Goal: Information Seeking & Learning: Learn about a topic

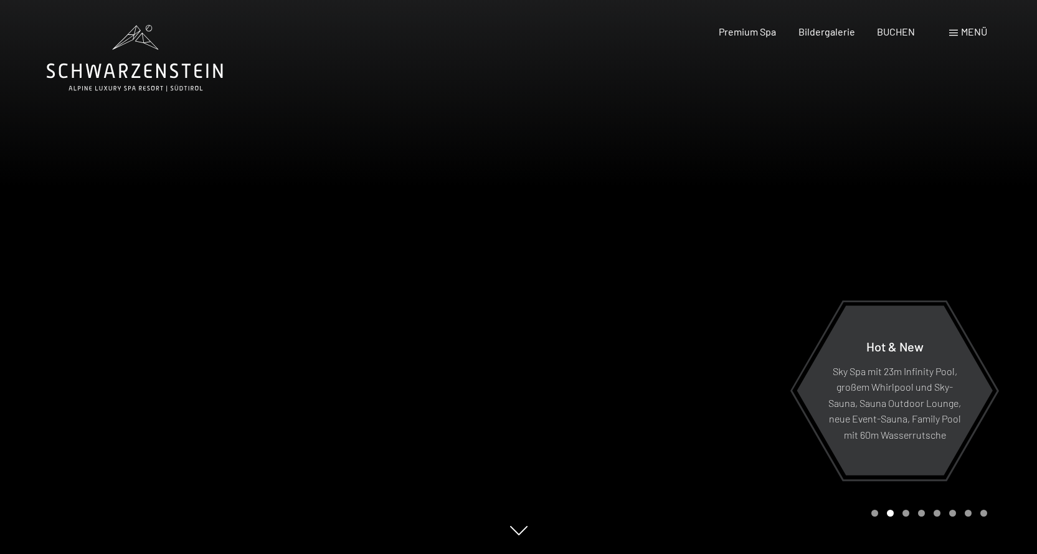
click at [1007, 316] on div at bounding box center [778, 277] width 519 height 554
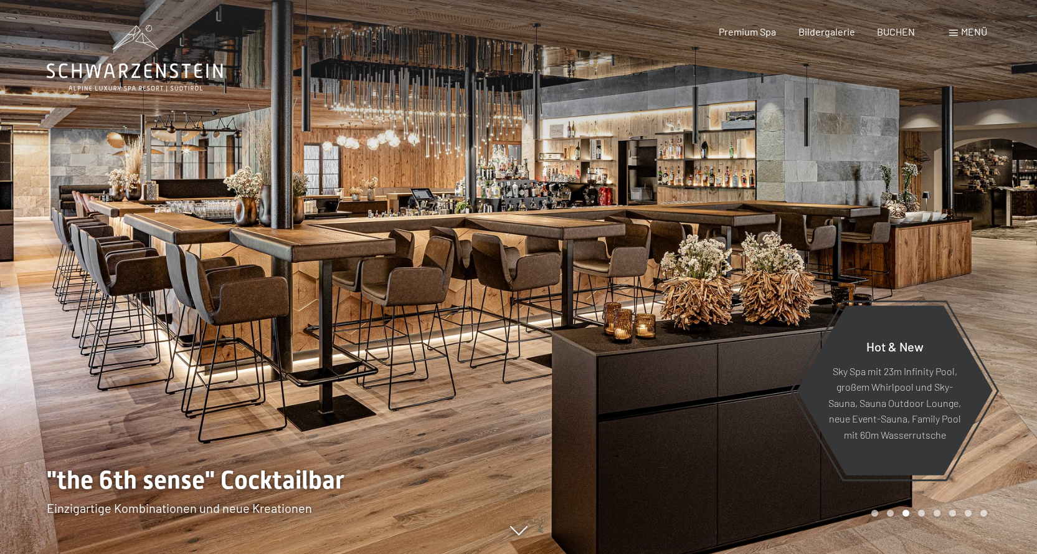
click at [1007, 316] on div at bounding box center [778, 277] width 519 height 554
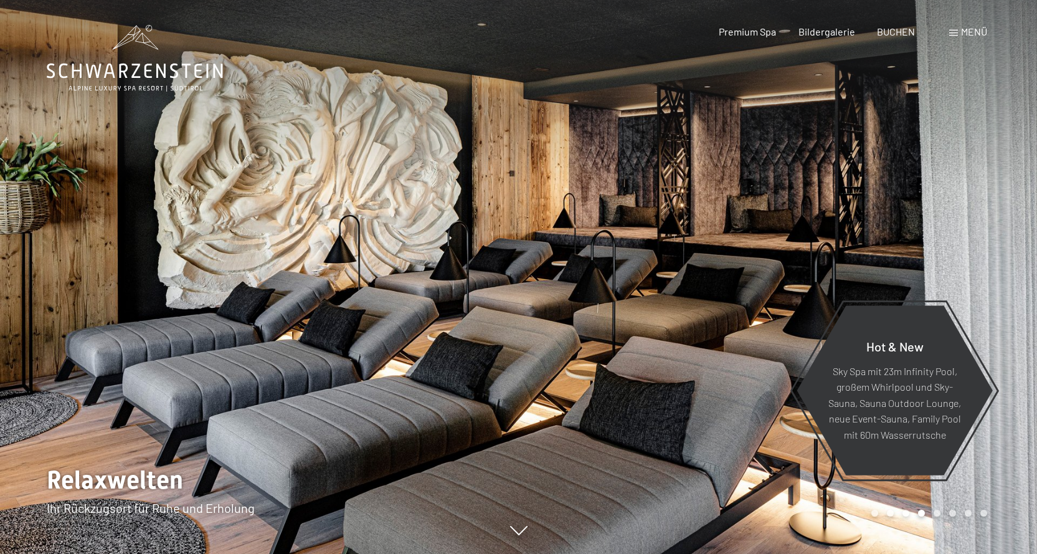
click at [1005, 318] on div at bounding box center [778, 277] width 519 height 554
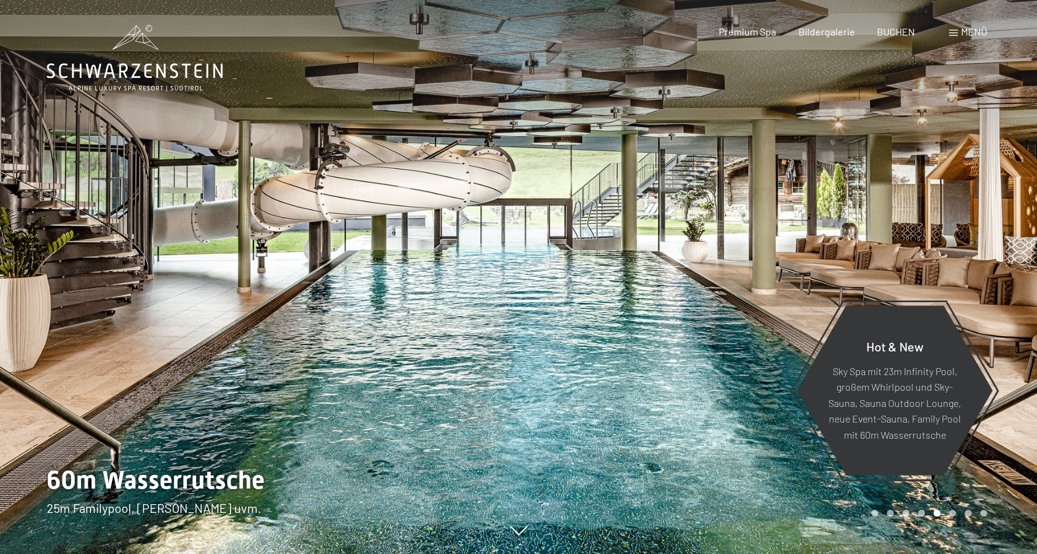
click at [1005, 318] on div at bounding box center [778, 277] width 519 height 554
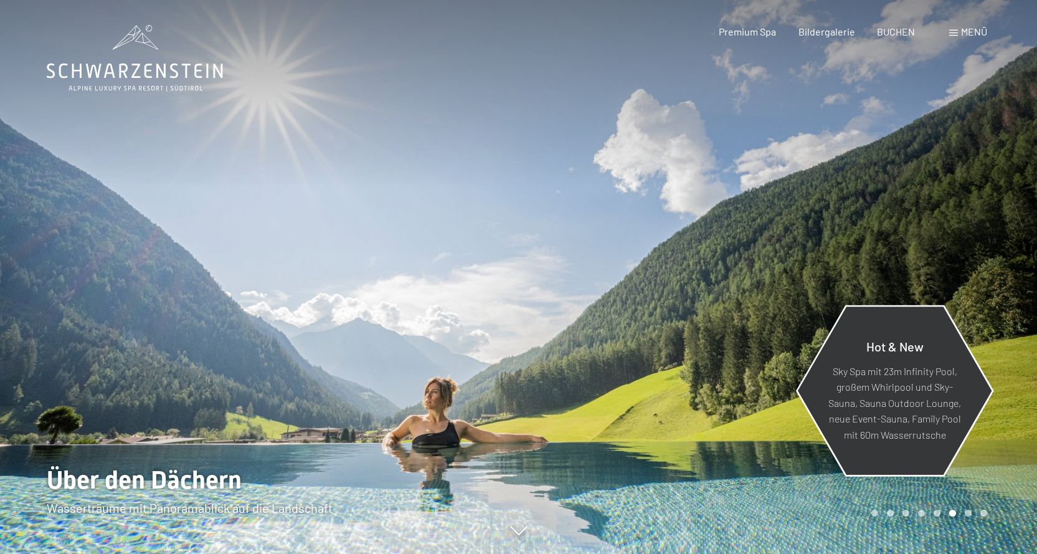
click at [990, 316] on div "Hot & New Sky Spa mit 23m Infinity Pool, großem Whirlpool und Sky-Sauna, Sauna …" at bounding box center [894, 390] width 197 height 166
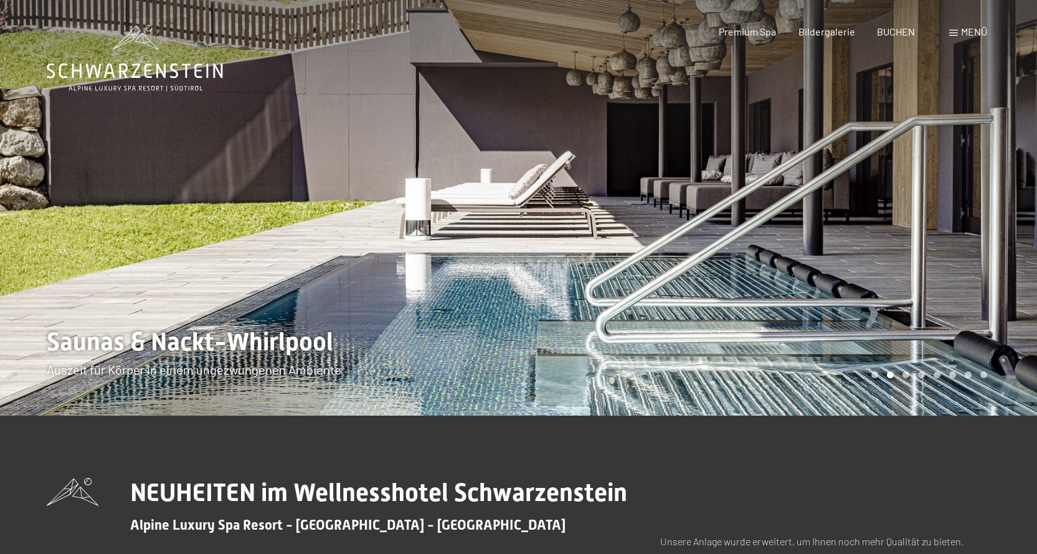
click at [764, 227] on div at bounding box center [778, 207] width 519 height 415
